Goal: Task Accomplishment & Management: Manage account settings

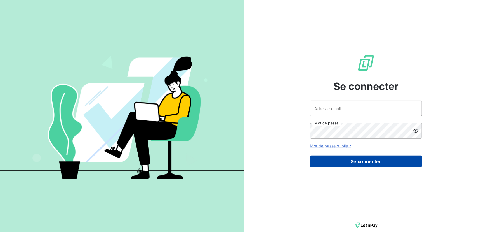
click at [366, 162] on button "Se connecter" at bounding box center [366, 161] width 112 height 12
click at [369, 163] on button "Se connecter" at bounding box center [366, 161] width 112 height 12
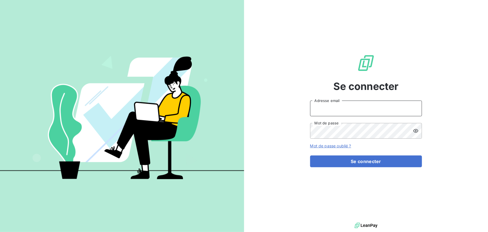
click at [338, 111] on input "Adresse email" at bounding box center [366, 108] width 112 height 16
drag, startPoint x: 299, startPoint y: 56, endPoint x: 303, endPoint y: 59, distance: 4.2
click at [299, 56] on div "Se connecter Adresse email Mot de passe Mot de passe oublié ? Se connecter" at bounding box center [366, 110] width 244 height 221
click at [333, 101] on input "Adresse email" at bounding box center [366, 108] width 112 height 16
type input "emartin@spiriit.com"
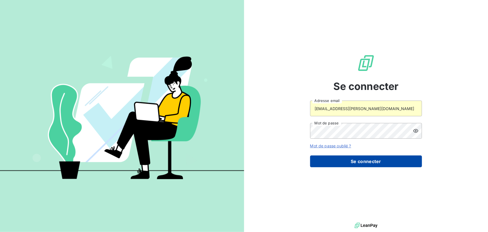
click at [376, 159] on button "Se connecter" at bounding box center [366, 161] width 112 height 12
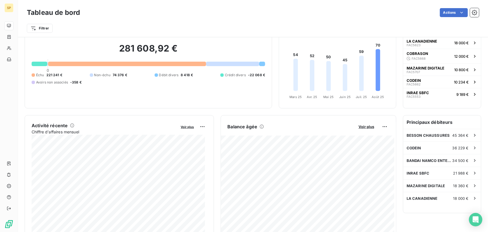
scroll to position [76, 0]
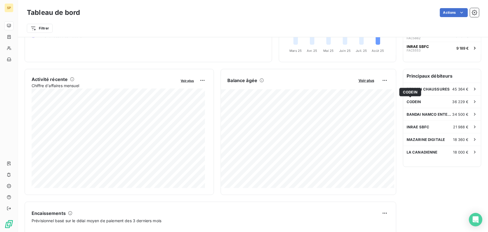
click at [417, 91] on span "CODEIN" at bounding box center [410, 92] width 15 height 4
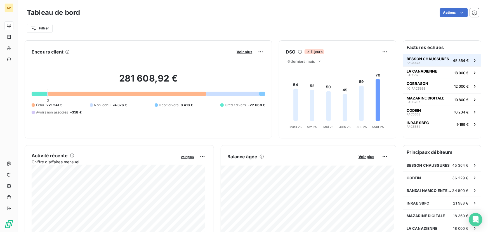
click at [417, 60] on span "BESSON CHAUSSURES" at bounding box center [428, 59] width 43 height 4
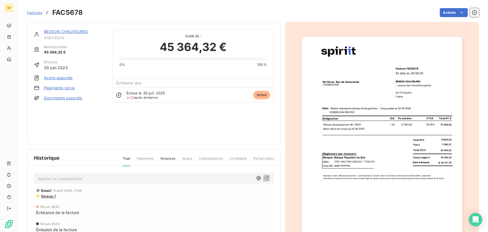
click at [139, 91] on span "Échue le 30 juil. 2025" at bounding box center [146, 93] width 39 height 4
drag, startPoint x: 139, startPoint y: 91, endPoint x: 160, endPoint y: 100, distance: 22.6
click at [160, 100] on div "Échue le [DATE] J+22 après échéance échue" at bounding box center [193, 94] width 161 height 15
click at [153, 118] on div "BESSON CHAUSSURES 411BESSON Montant initial 45 364,32 € Émise le [DATE] Avoirs …" at bounding box center [154, 83] width 240 height 109
click at [62, 31] on link "BESSON CHAUSSURES" at bounding box center [66, 31] width 44 height 5
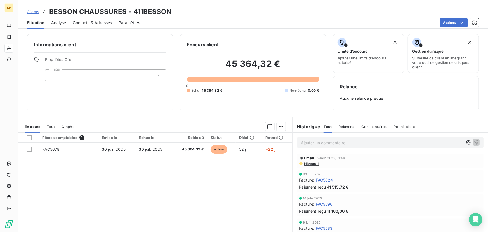
click at [67, 126] on span "Graphe" at bounding box center [68, 126] width 13 height 4
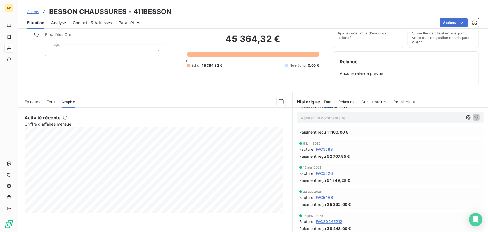
scroll to position [56, 0]
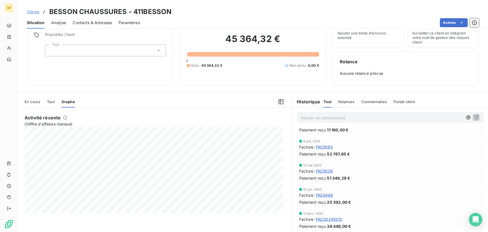
click at [352, 104] on div "Relances" at bounding box center [347, 102] width 16 height 12
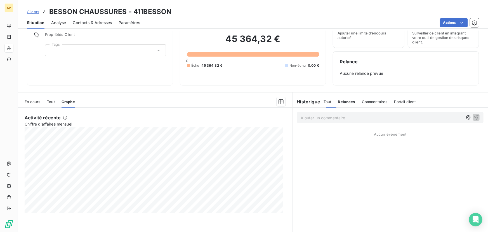
scroll to position [0, 0]
click at [370, 102] on span "Commentaires" at bounding box center [375, 101] width 26 height 4
click at [401, 103] on span "Portail client" at bounding box center [406, 101] width 22 height 4
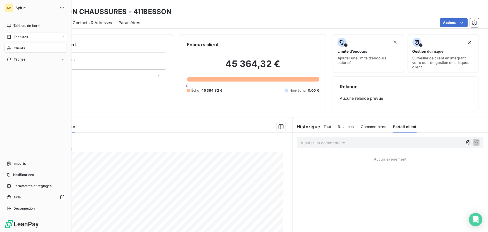
click at [27, 38] on span "Factures" at bounding box center [21, 36] width 14 height 5
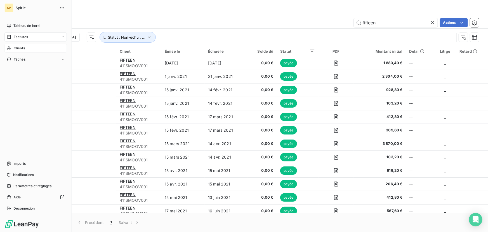
click at [25, 48] on div "Clients" at bounding box center [35, 48] width 62 height 9
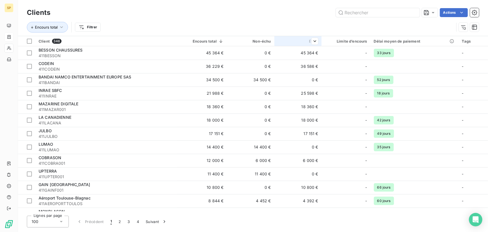
click at [305, 40] on div "Échu" at bounding box center [298, 41] width 41 height 4
drag, startPoint x: 302, startPoint y: 53, endPoint x: 301, endPoint y: 63, distance: 10.2
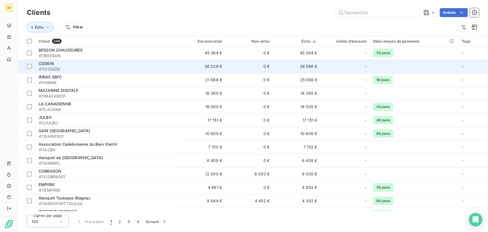
click at [76, 61] on div "CODEIN" at bounding box center [107, 64] width 136 height 6
